Goal: Transaction & Acquisition: Purchase product/service

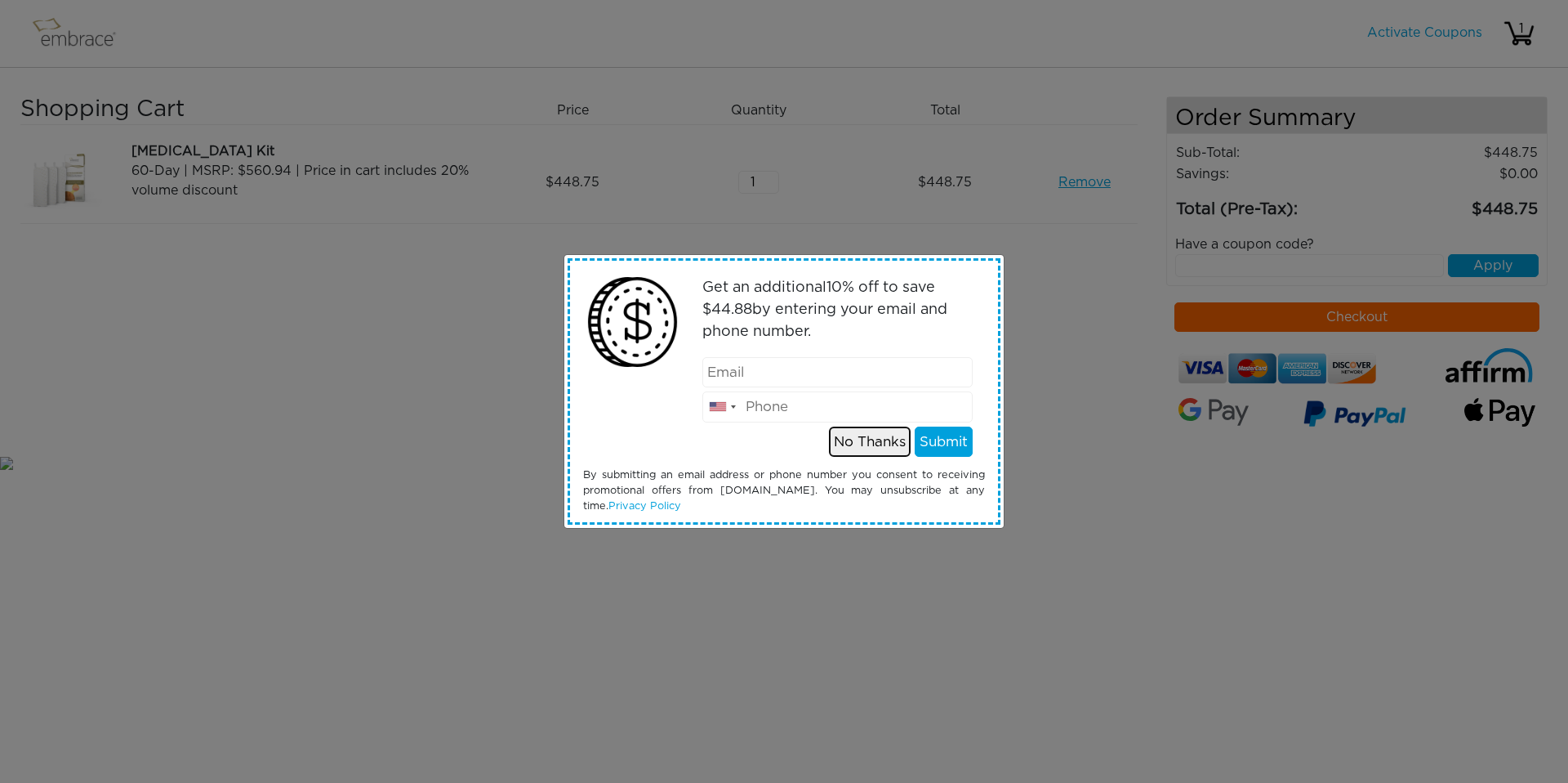
click at [864, 447] on button "No Thanks" at bounding box center [869, 442] width 81 height 31
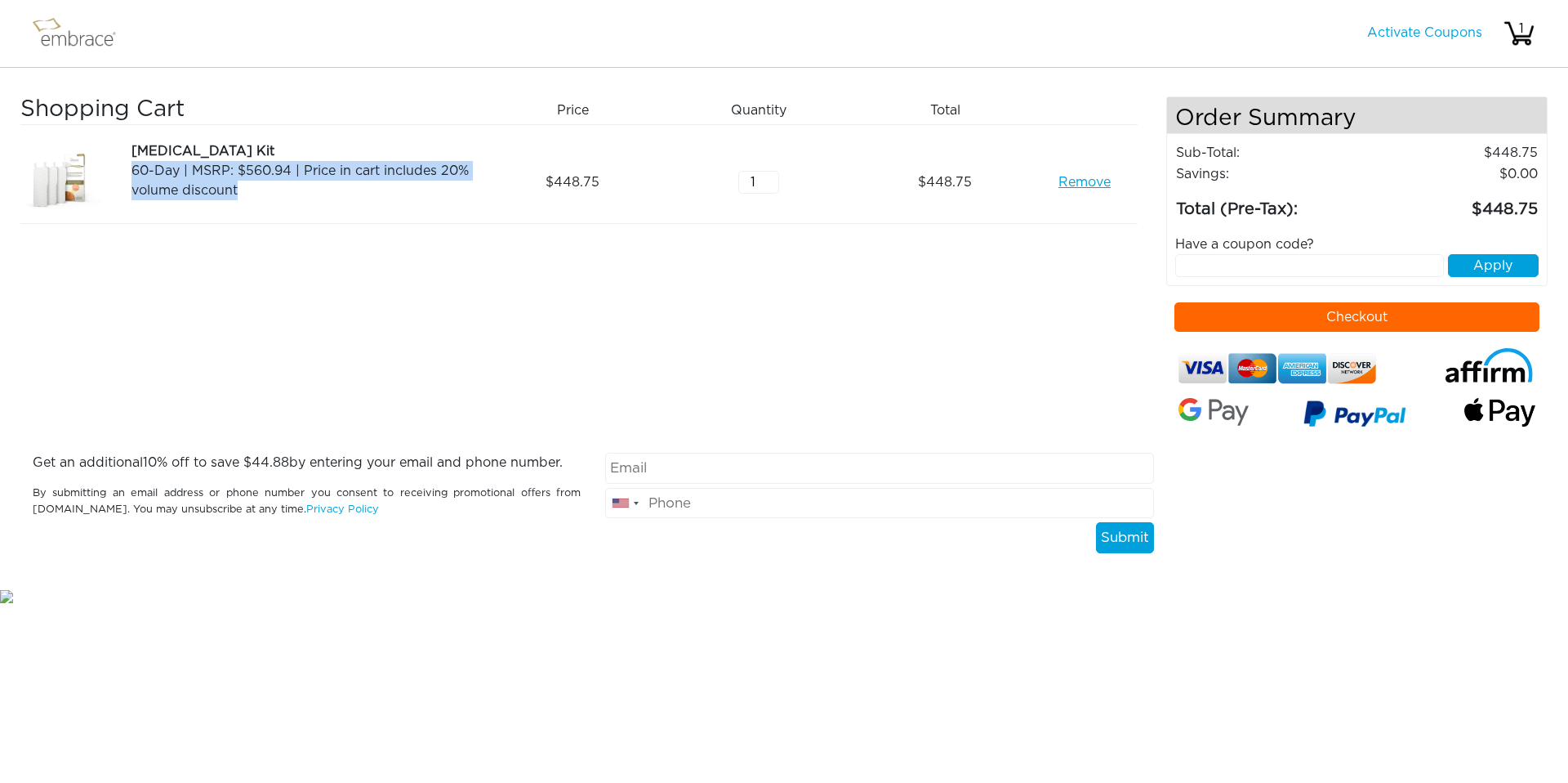
drag, startPoint x: 241, startPoint y: 192, endPoint x: 124, endPoint y: 172, distance: 118.7
click at [124, 172] on div "Tummy Tuck Kit 60-Day | MSRP: $560.94 | Price in cart includes 20% volume disco…" at bounding box center [299, 182] width 372 height 81
copy div "60-Day | MSRP: $560.94 | Price in cart includes 20% volume discount"
click at [106, 49] on img at bounding box center [81, 34] width 106 height 41
click at [99, 40] on img at bounding box center [81, 34] width 106 height 41
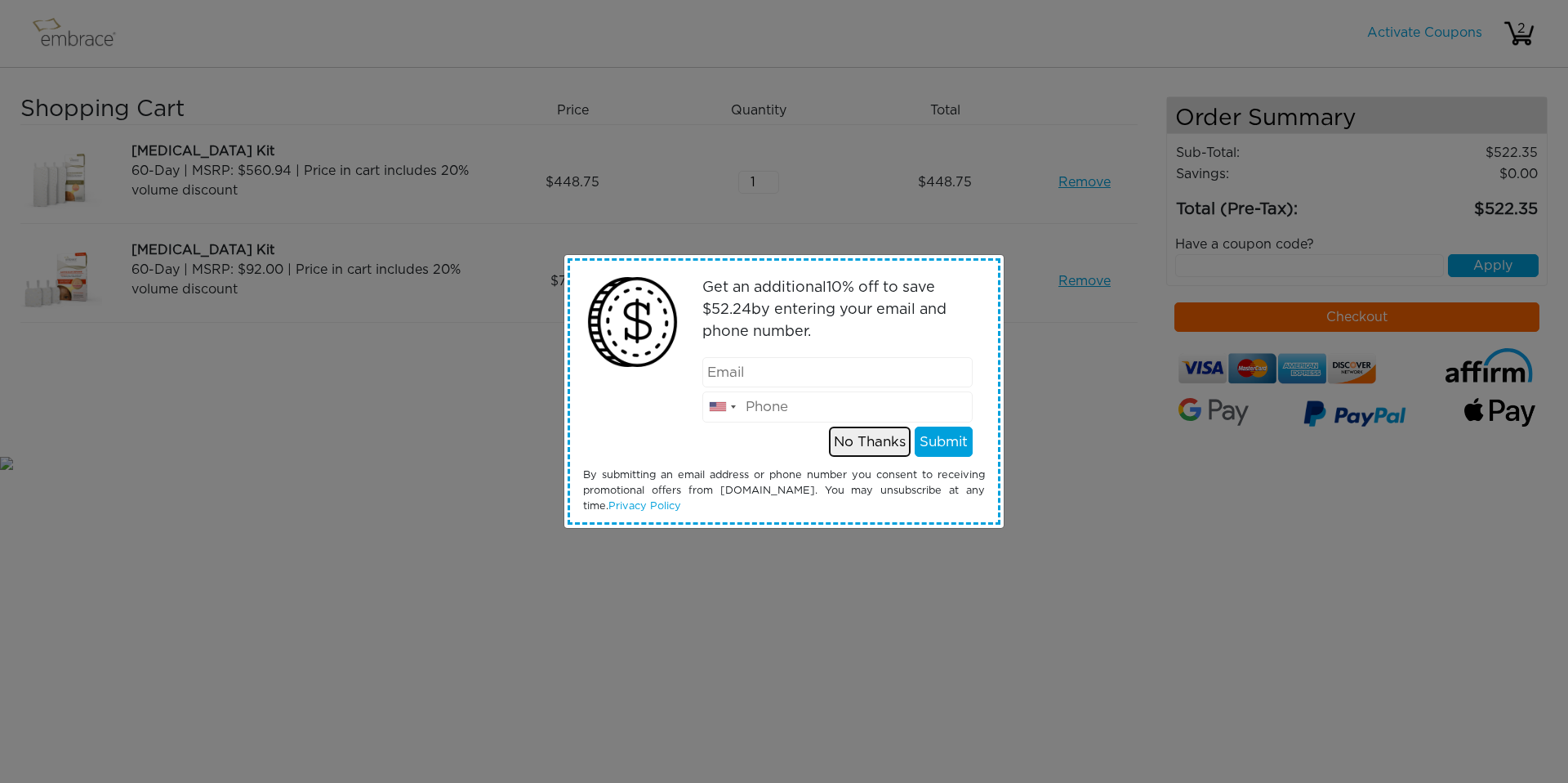
click at [877, 441] on button "No Thanks" at bounding box center [869, 442] width 81 height 31
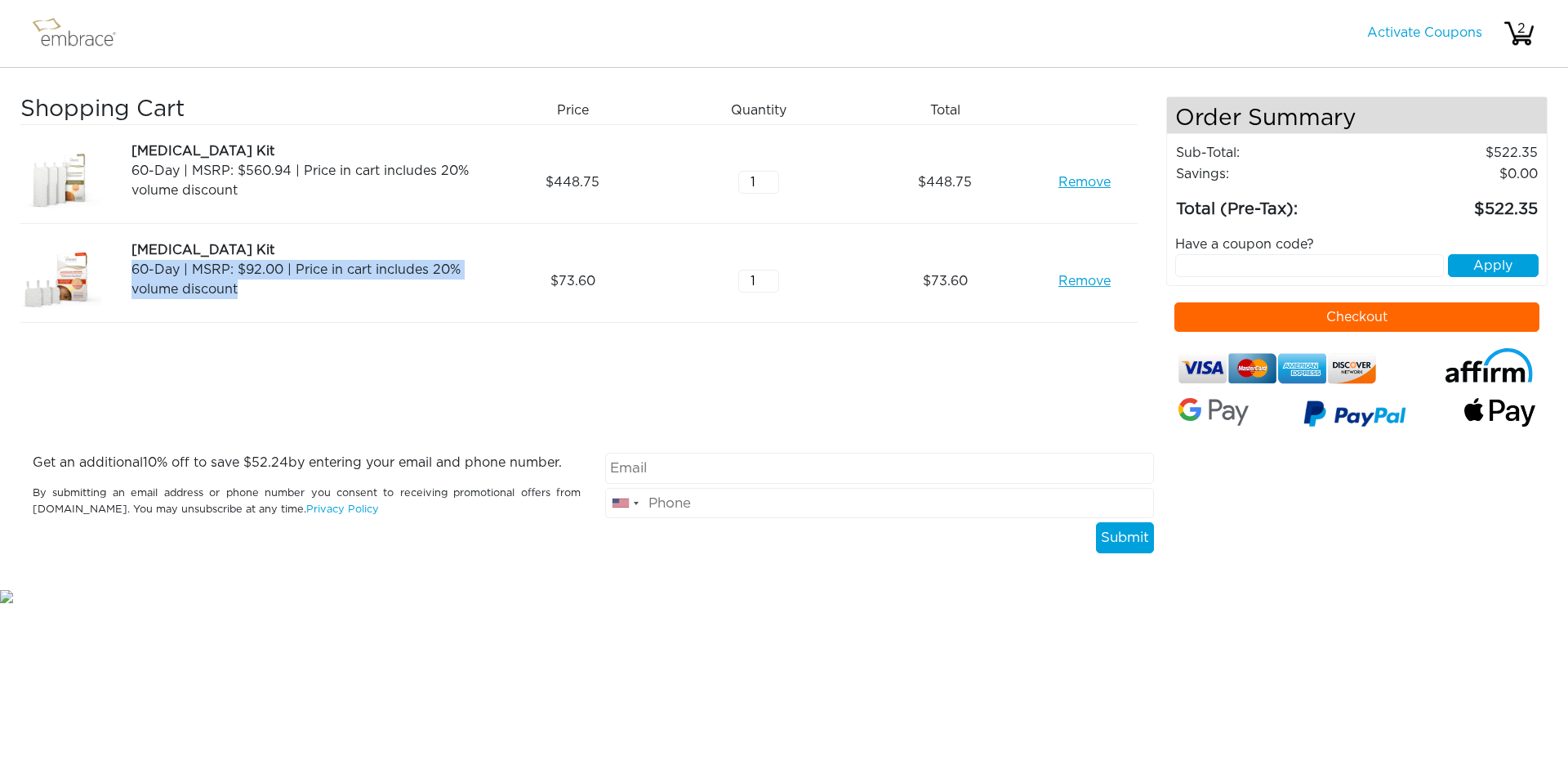
drag, startPoint x: 326, startPoint y: 285, endPoint x: 123, endPoint y: 266, distance: 203.9
click at [123, 266] on div "[MEDICAL_DATA] Kit 60-Day | MSRP: $92.00 | Price in cart includes 20% volume di…" at bounding box center [299, 280] width 372 height 81
copy div "60-Day | MSRP: $92.00 | Price in cart includes 20% volume discount"
